Goal: Information Seeking & Learning: Find specific page/section

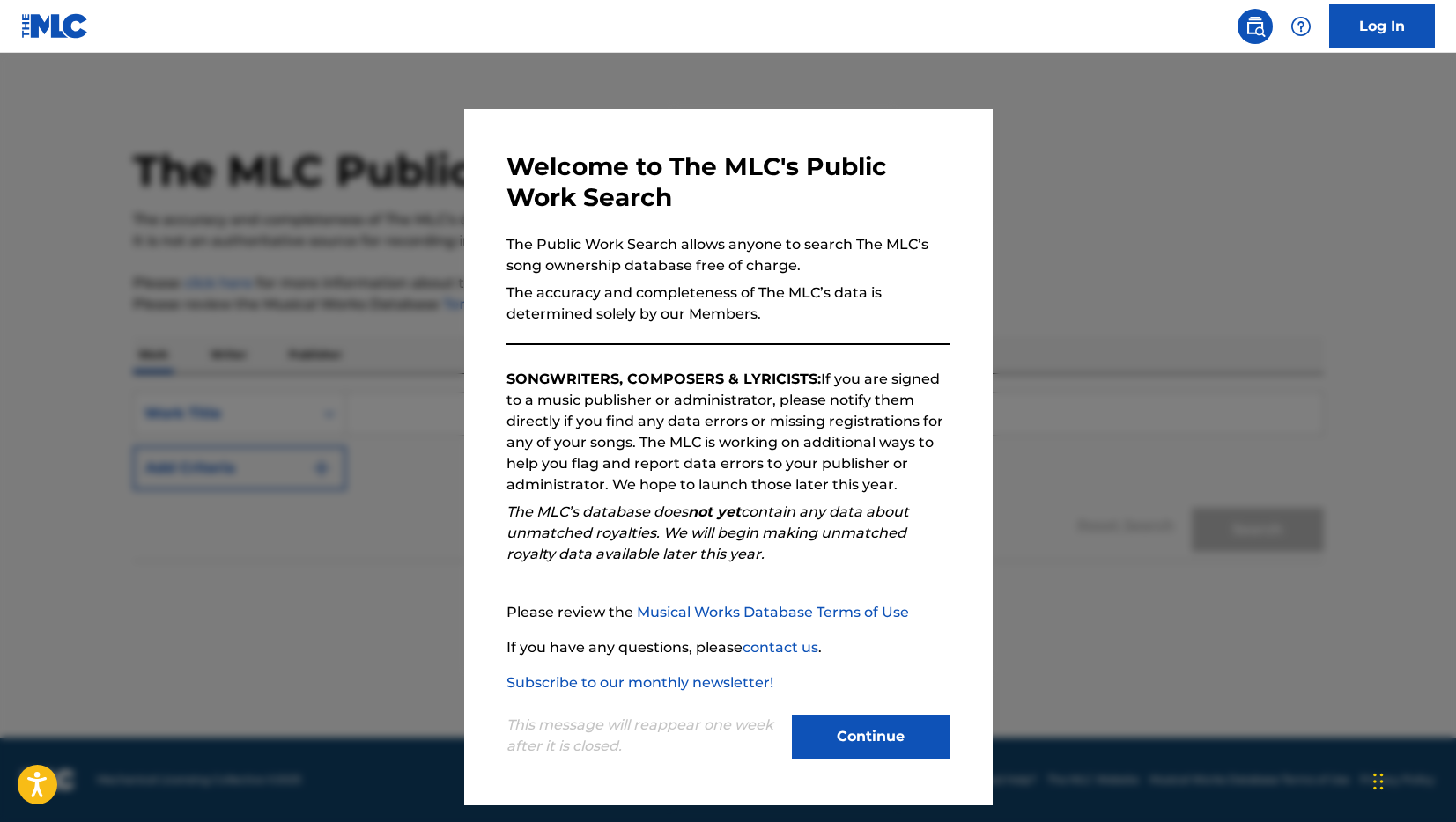
click at [862, 730] on button "Continue" at bounding box center [870, 737] width 158 height 44
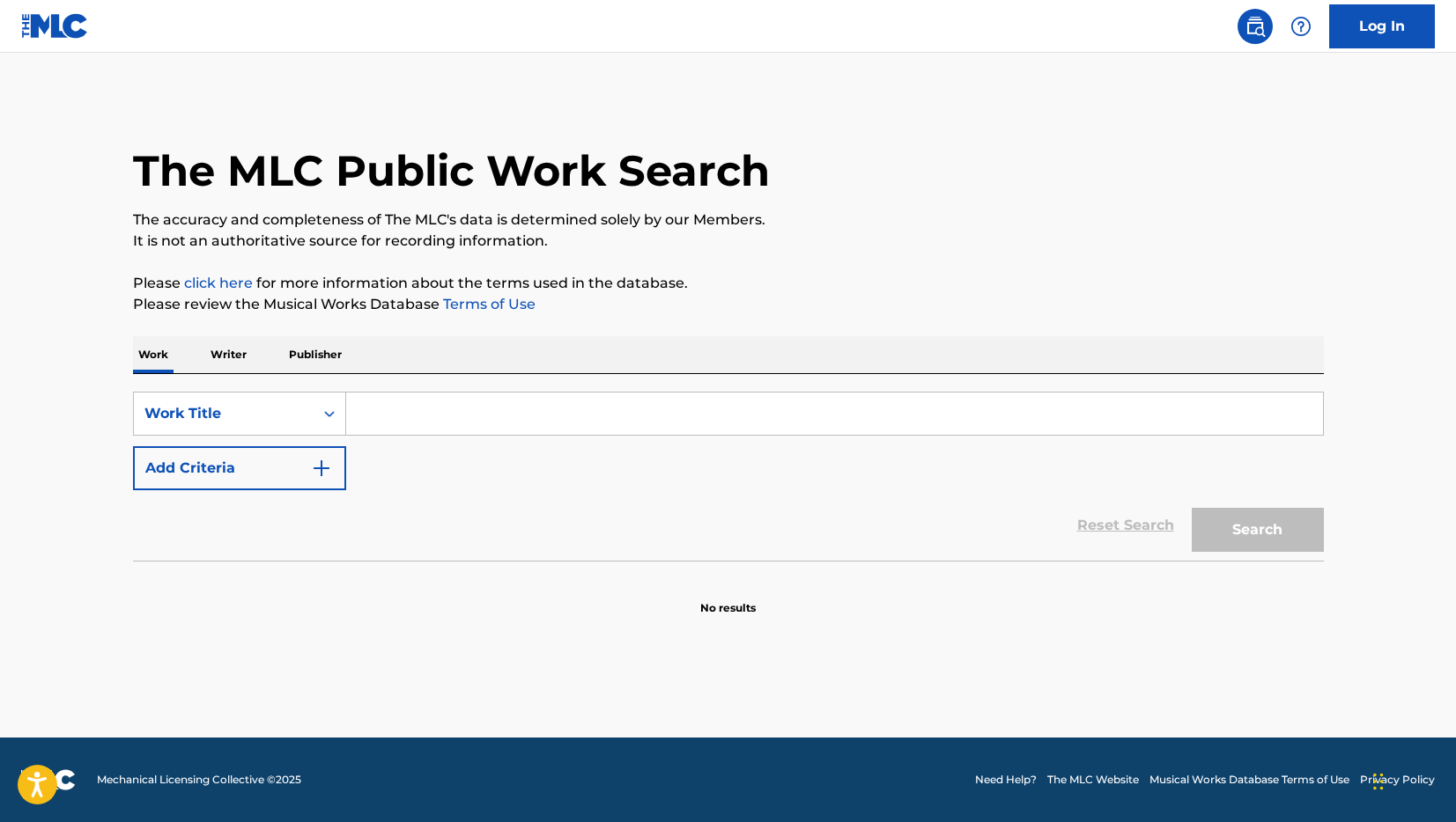
click at [417, 410] on input "Search Form" at bounding box center [834, 414] width 977 height 42
type input "b"
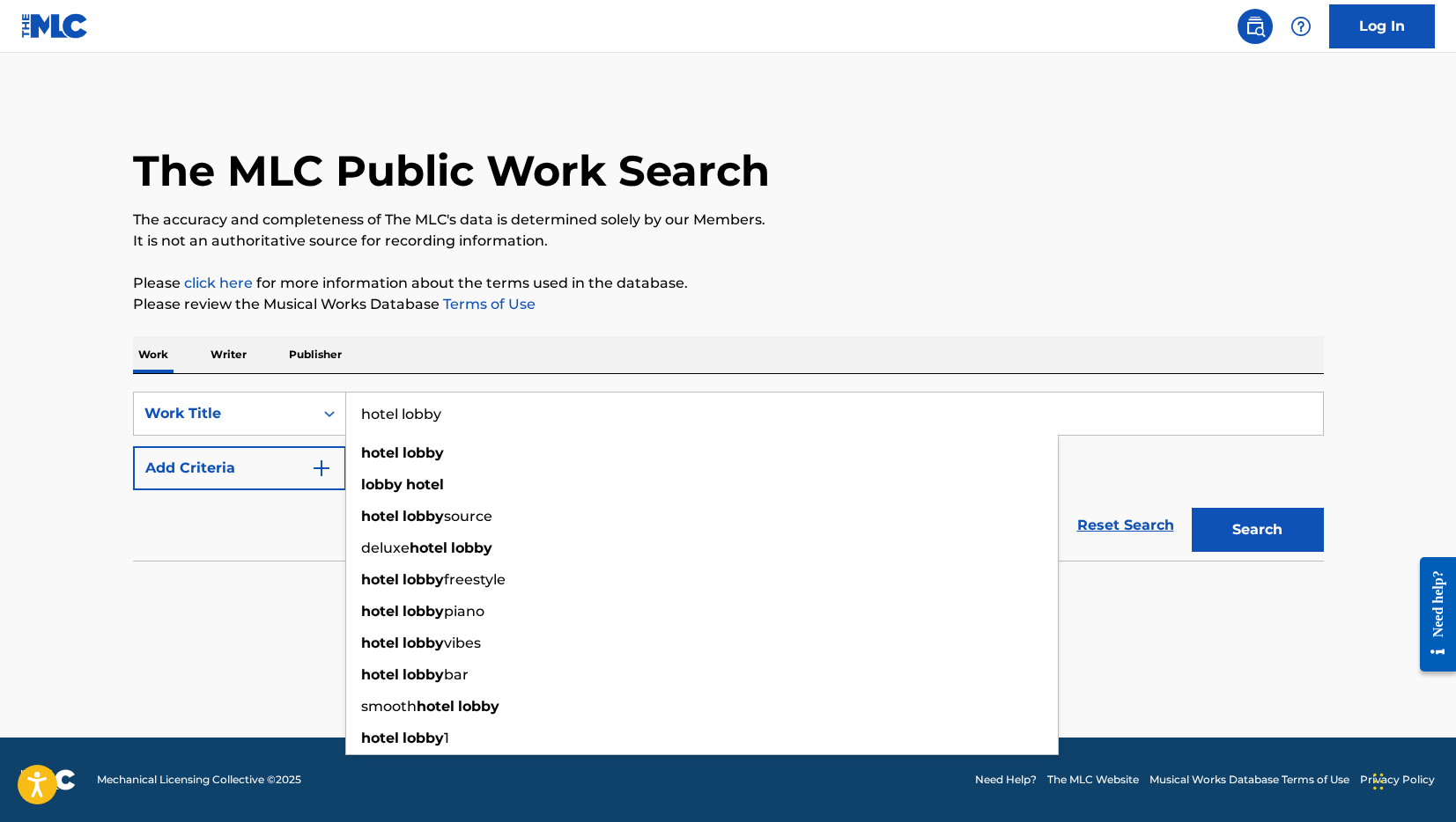
type input "hotel lobby"
click at [289, 468] on button "Add Criteria" at bounding box center [239, 469] width 213 height 44
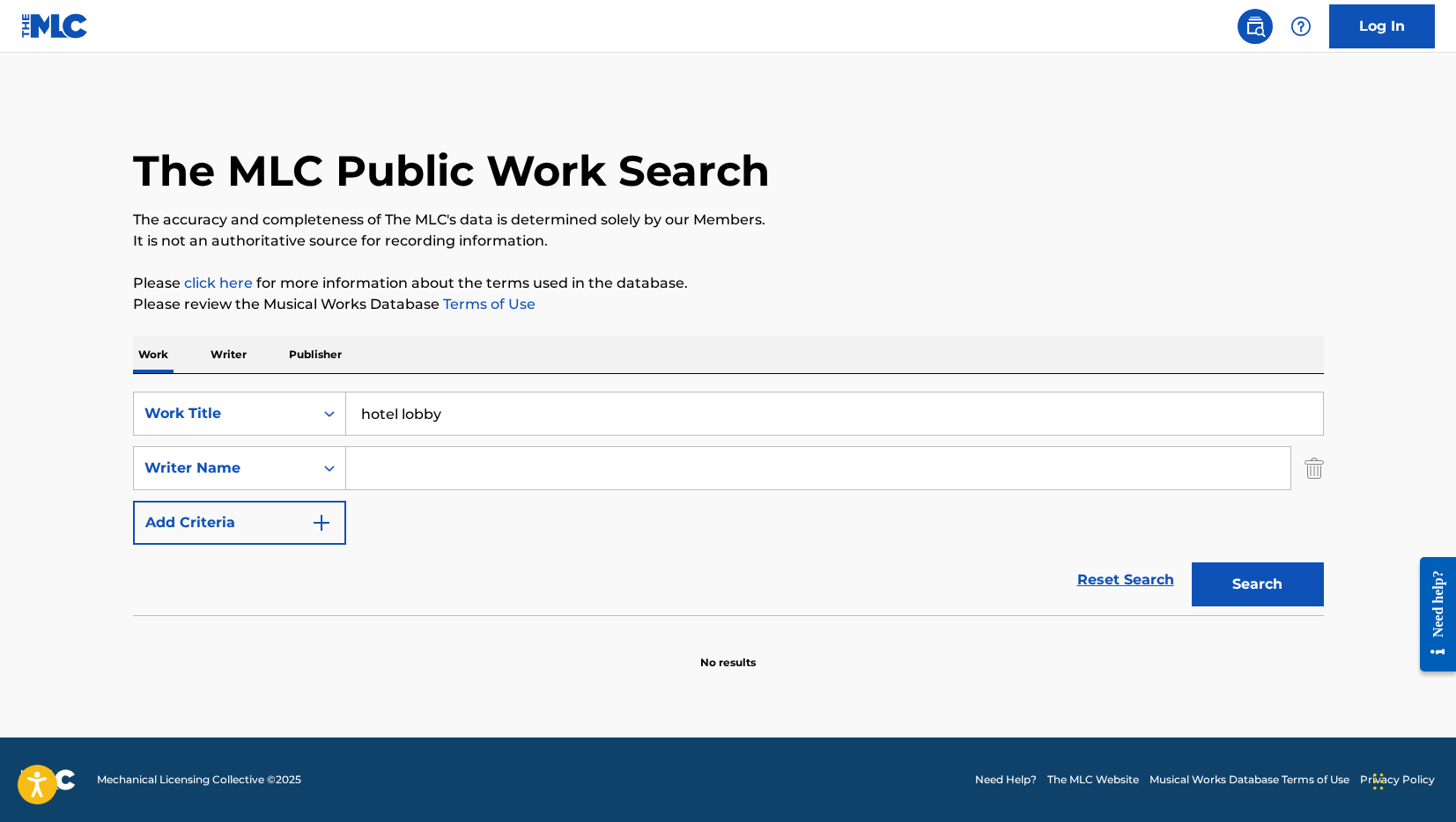
click at [384, 464] on input "Search Form" at bounding box center [817, 469] width 944 height 42
type input "[PERSON_NAME]"
click at [1191, 563] on button "Search" at bounding box center [1257, 585] width 133 height 44
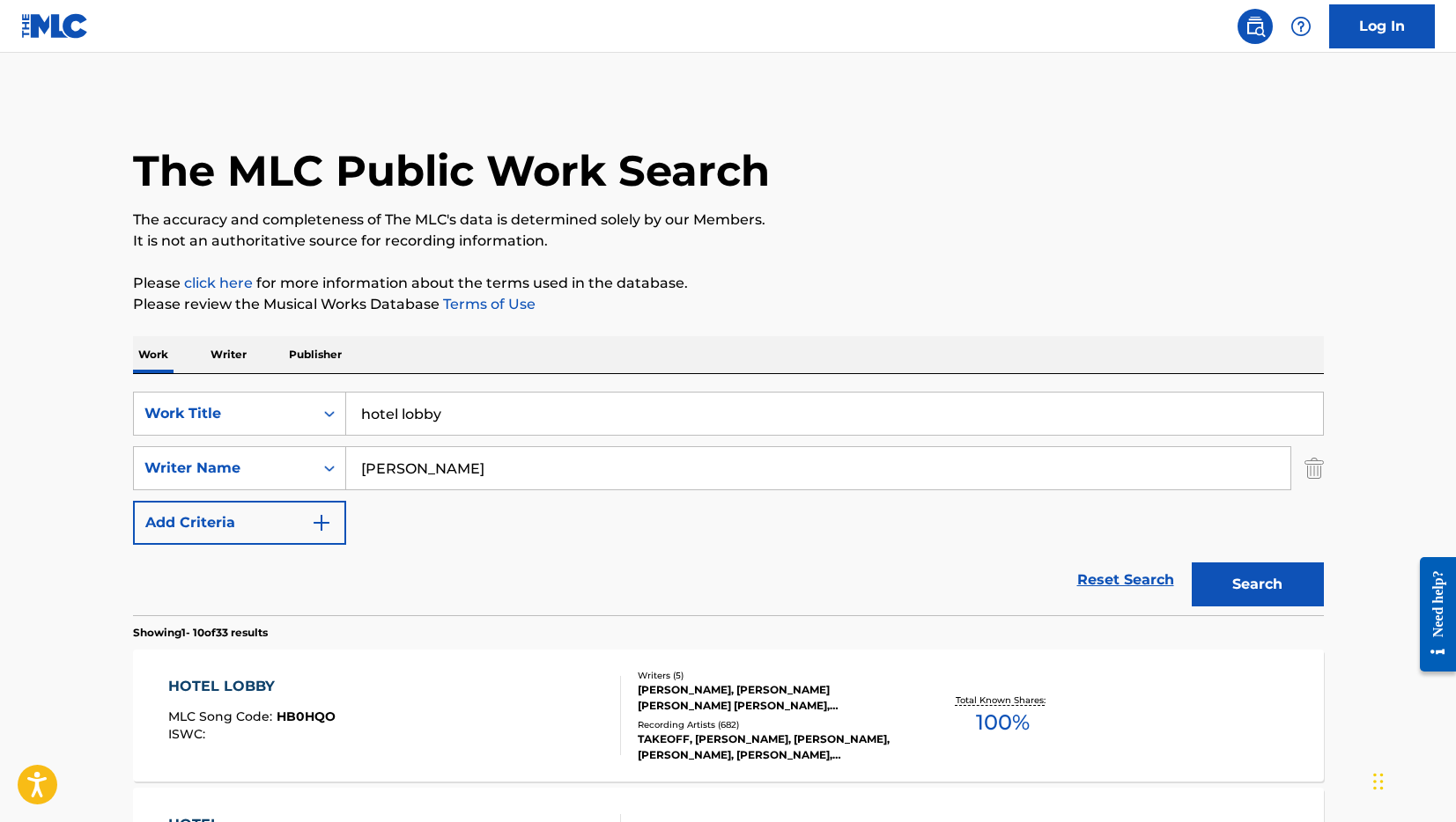
click at [210, 582] on div "Reset Search Search" at bounding box center [728, 580] width 1191 height 70
click at [228, 683] on div "HOTEL LOBBY" at bounding box center [252, 687] width 167 height 21
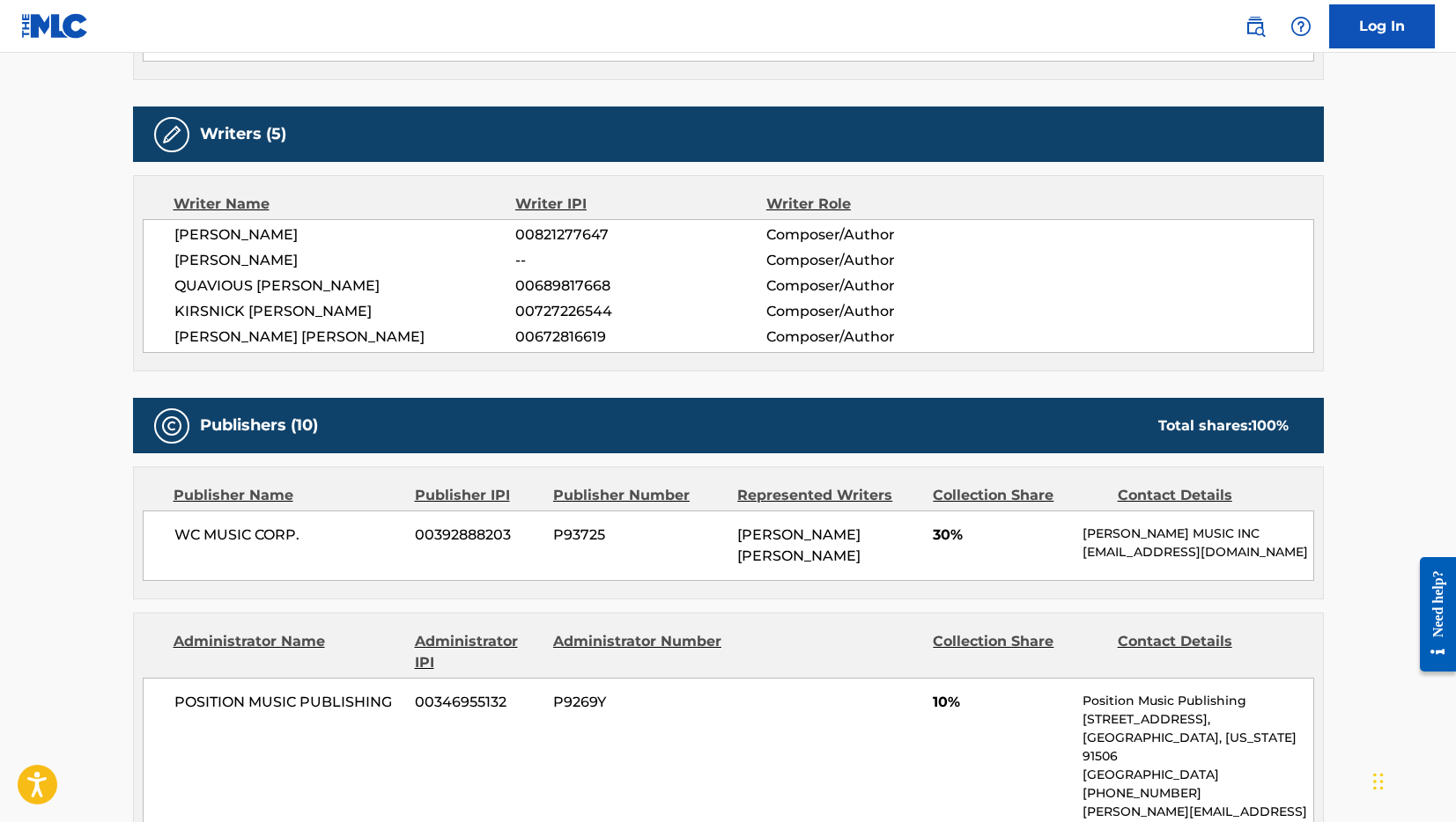
scroll to position [648, 0]
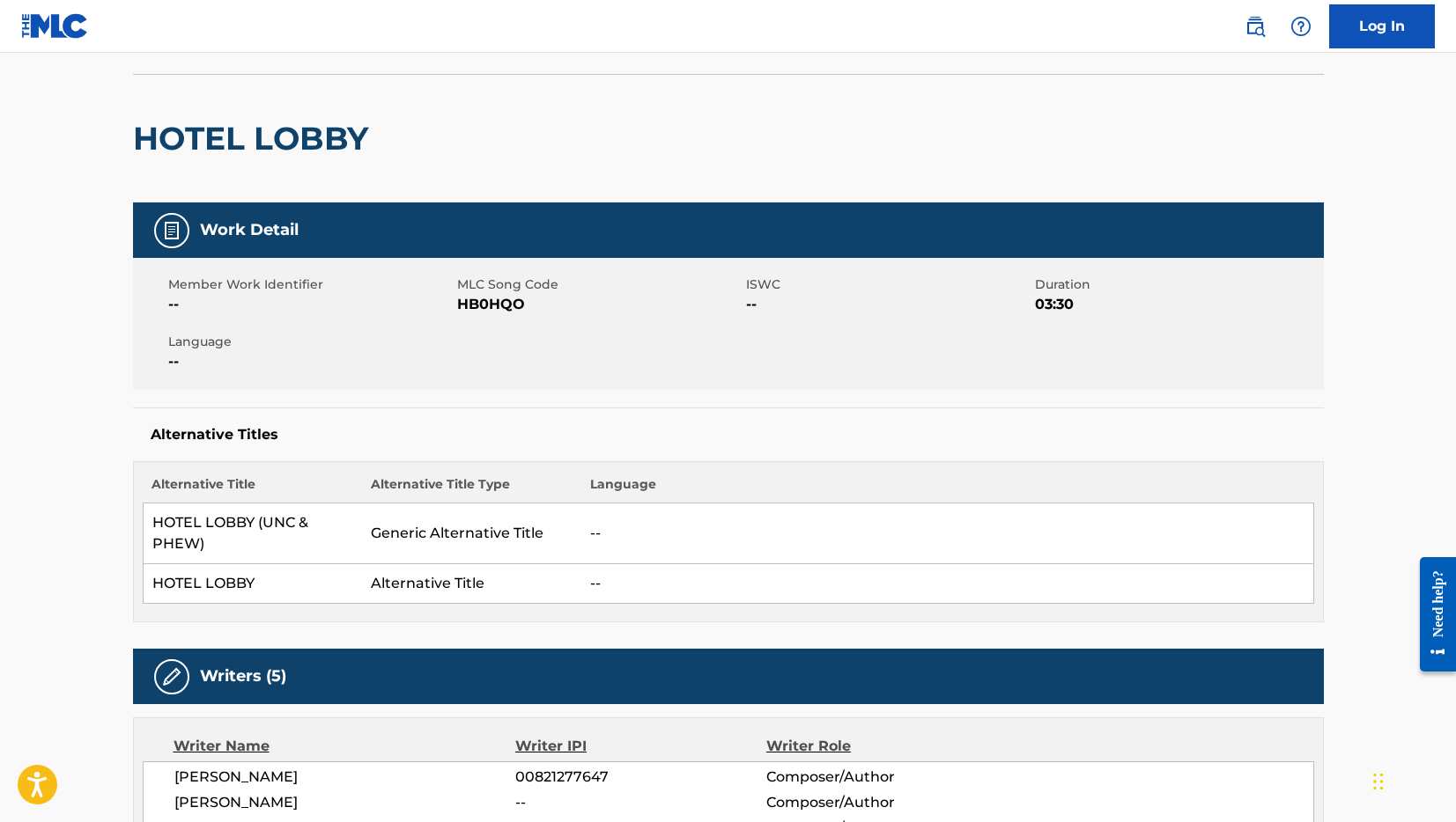
scroll to position [0, 0]
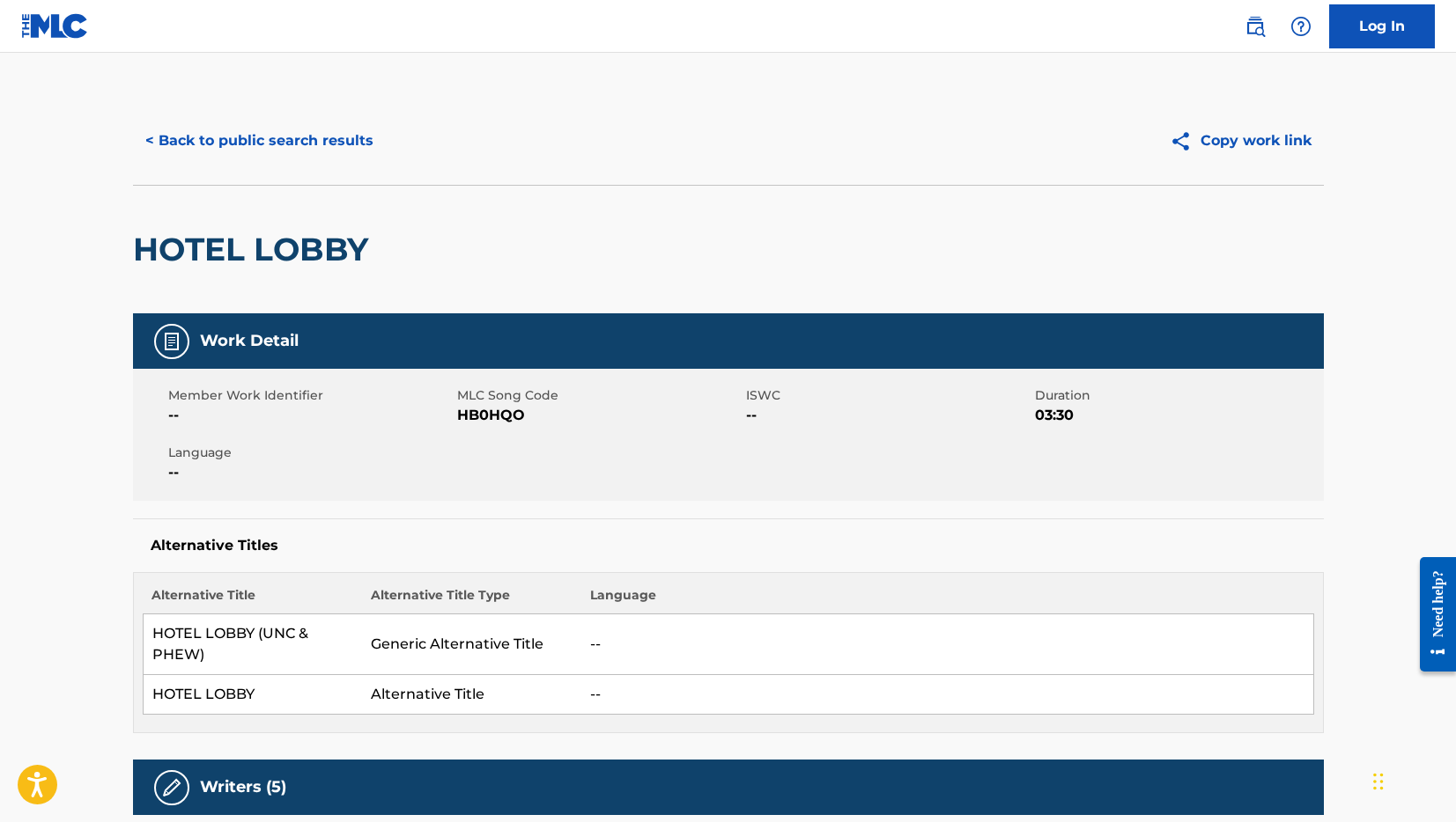
click at [932, 48] on nav "Log In" at bounding box center [728, 26] width 1456 height 53
click at [164, 137] on button "< Back to public search results" at bounding box center [258, 141] width 253 height 44
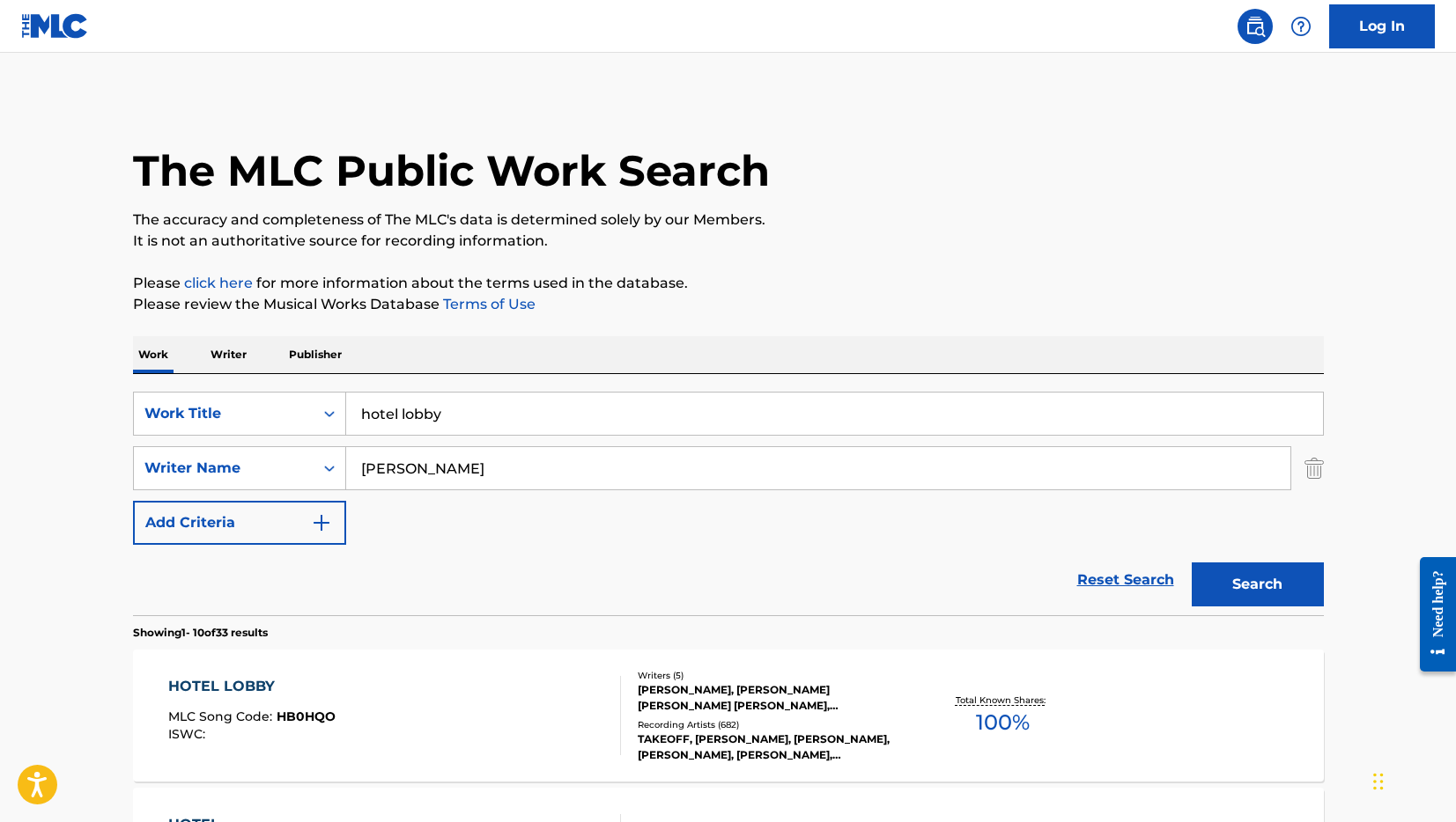
click at [428, 417] on input "hotel lobby" at bounding box center [834, 414] width 977 height 42
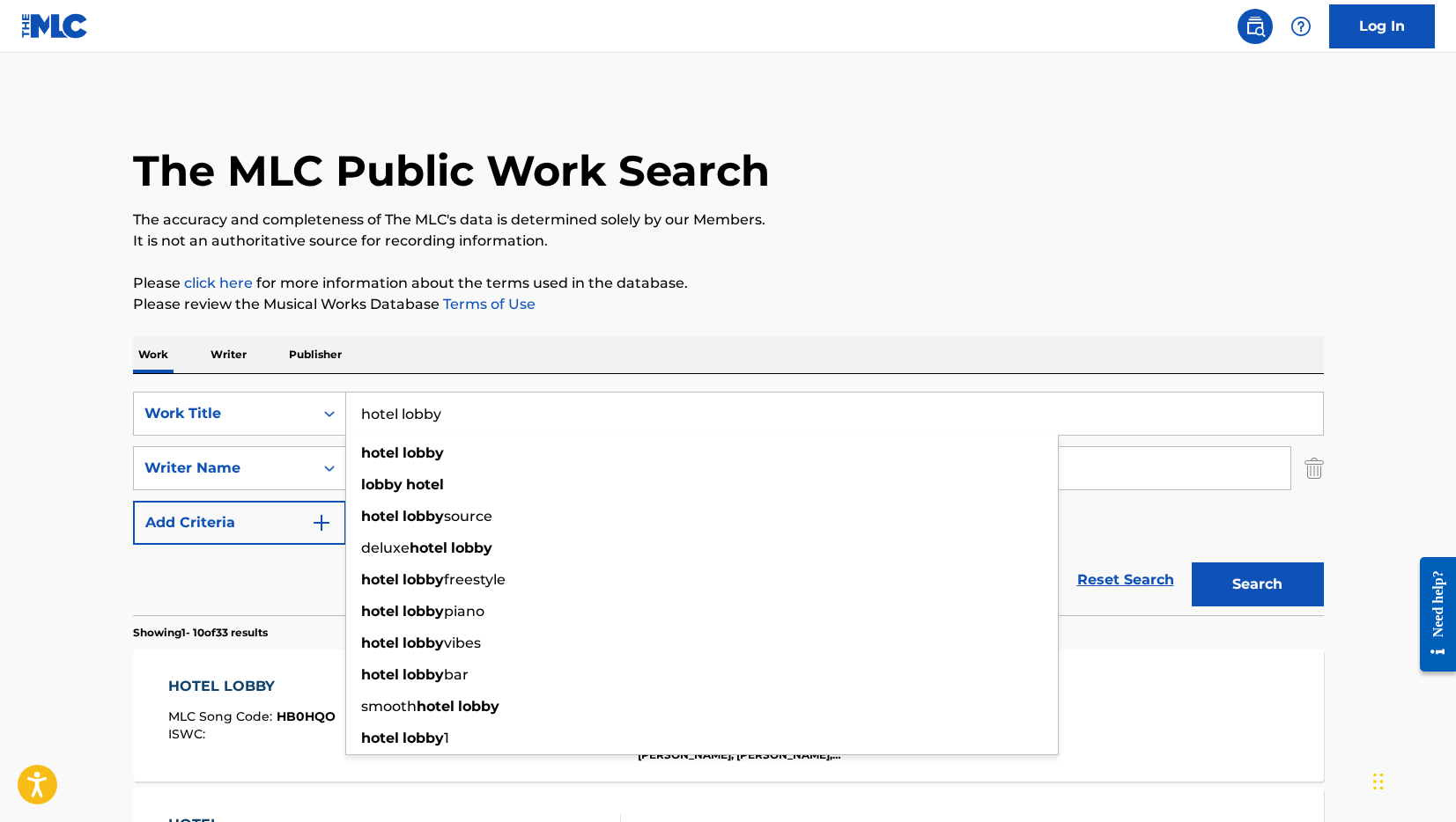
click at [428, 417] on input "hotel lobby" at bounding box center [834, 414] width 977 height 42
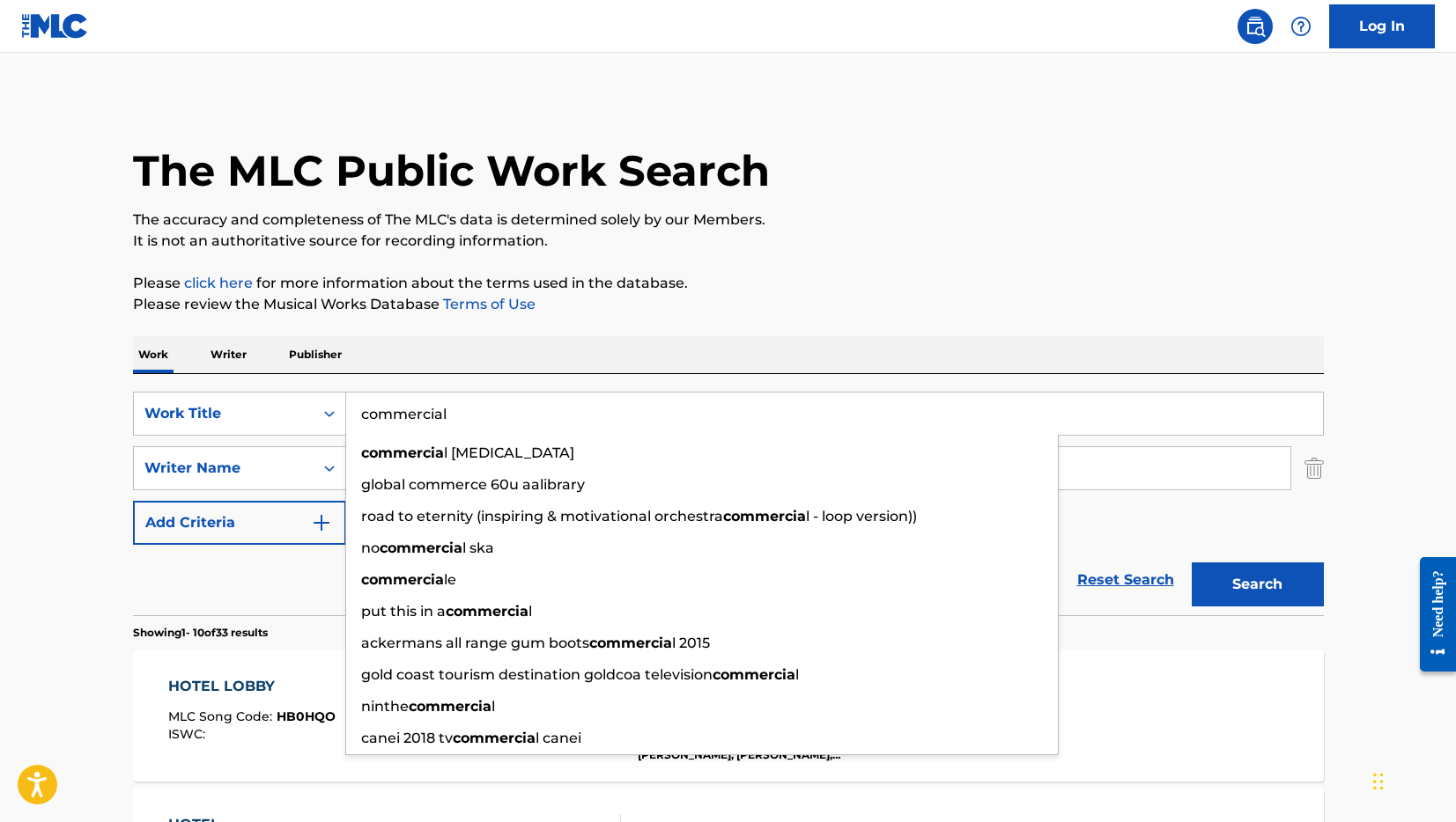
type input "commercial"
click at [1191, 563] on button "Search" at bounding box center [1257, 585] width 133 height 44
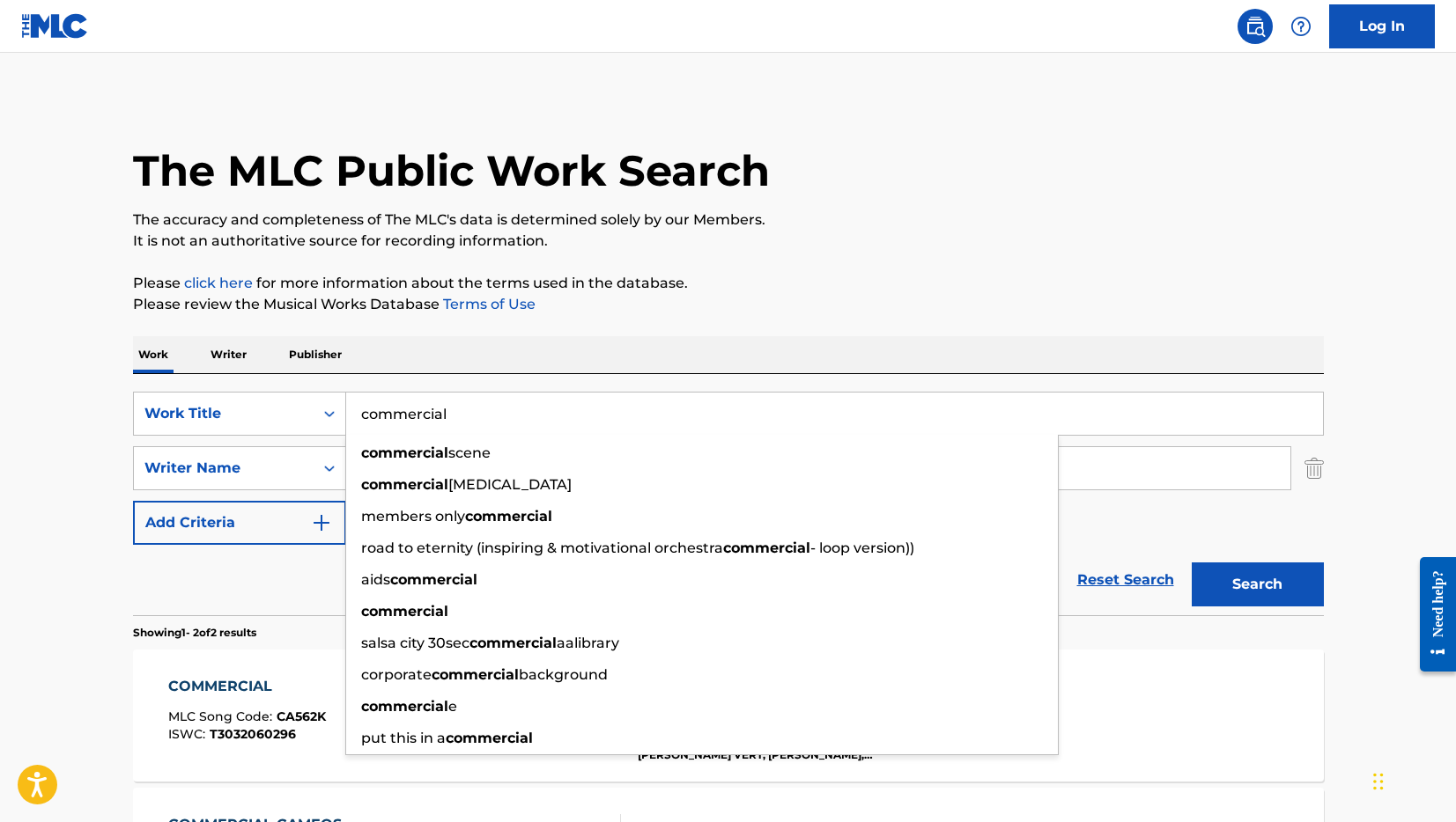
click at [255, 607] on div "Reset Search Search" at bounding box center [728, 580] width 1191 height 70
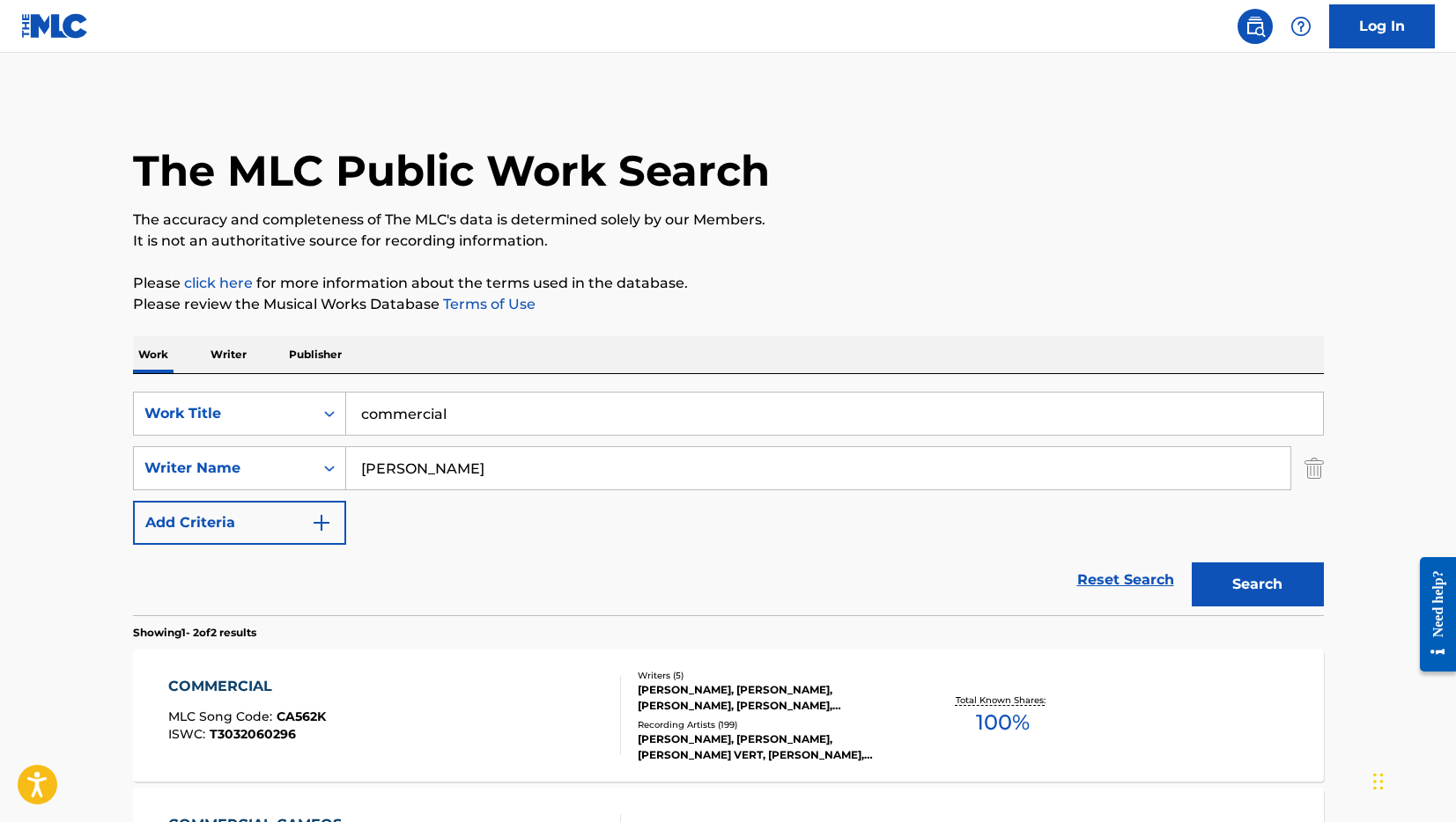
click at [222, 680] on div "COMMERCIAL" at bounding box center [247, 687] width 158 height 21
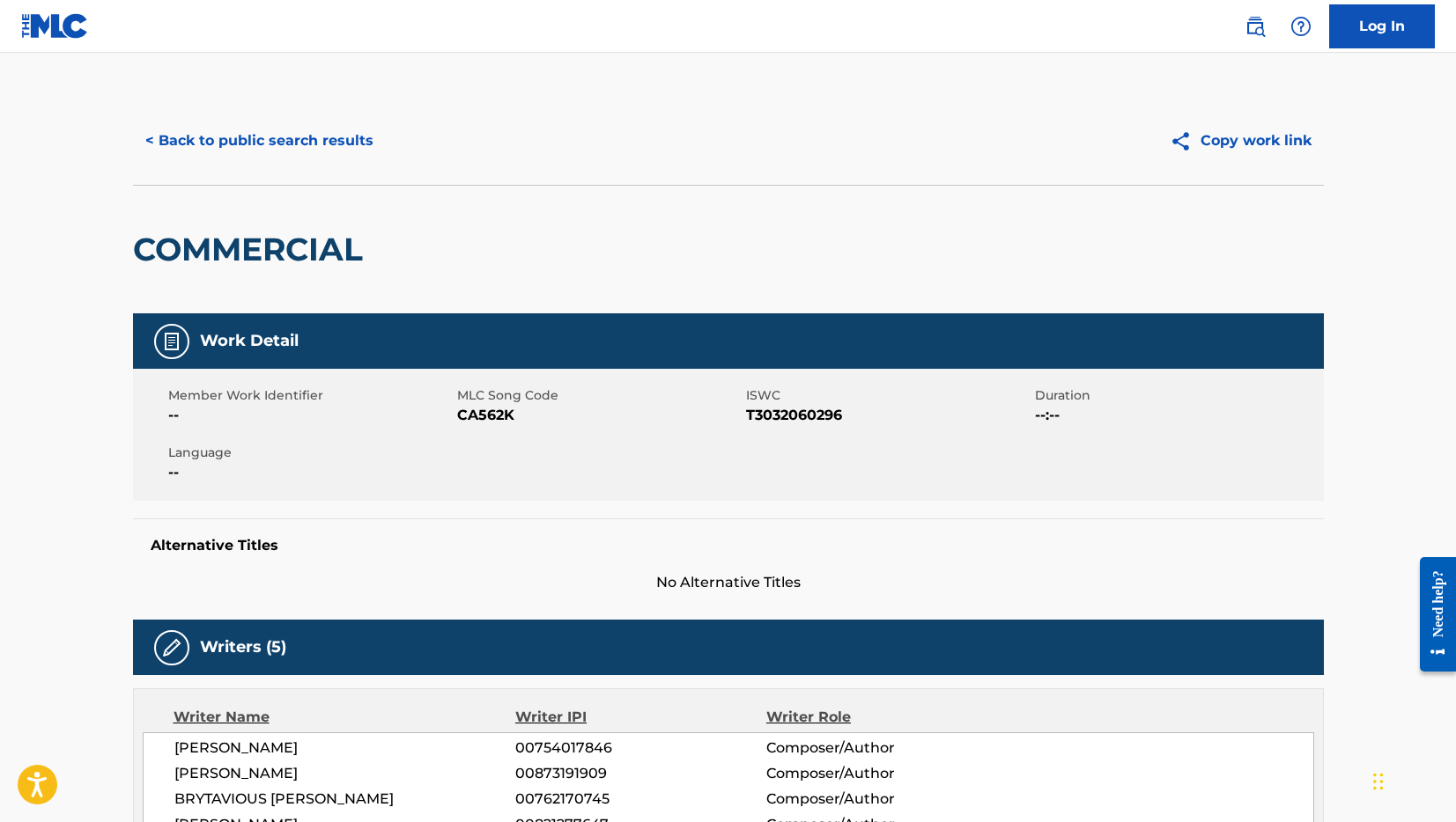
click at [948, 135] on div "Copy work link" at bounding box center [1026, 141] width 595 height 44
